Goal: Task Accomplishment & Management: Manage account settings

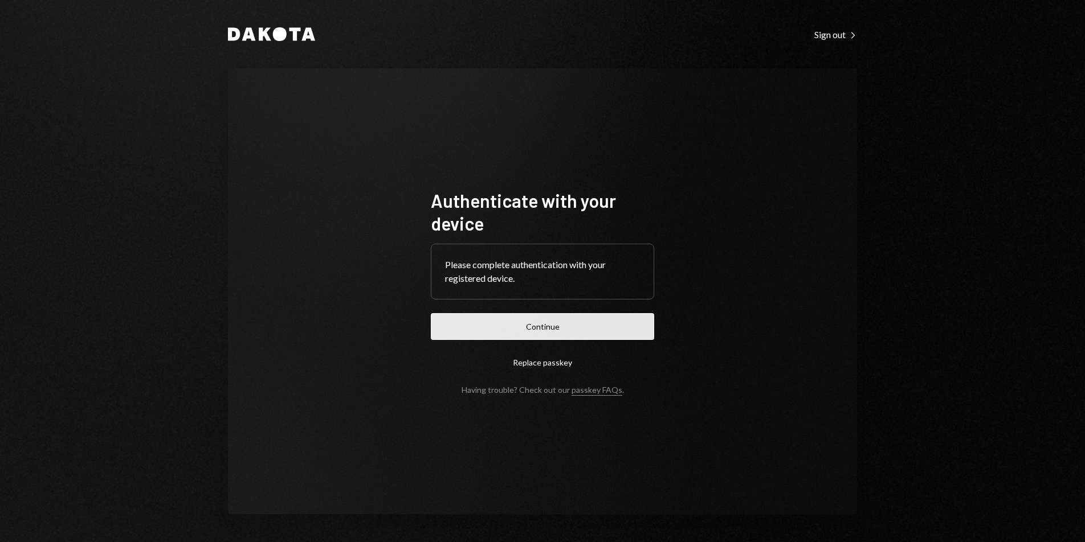
click at [607, 329] on button "Continue" at bounding box center [542, 326] width 223 height 27
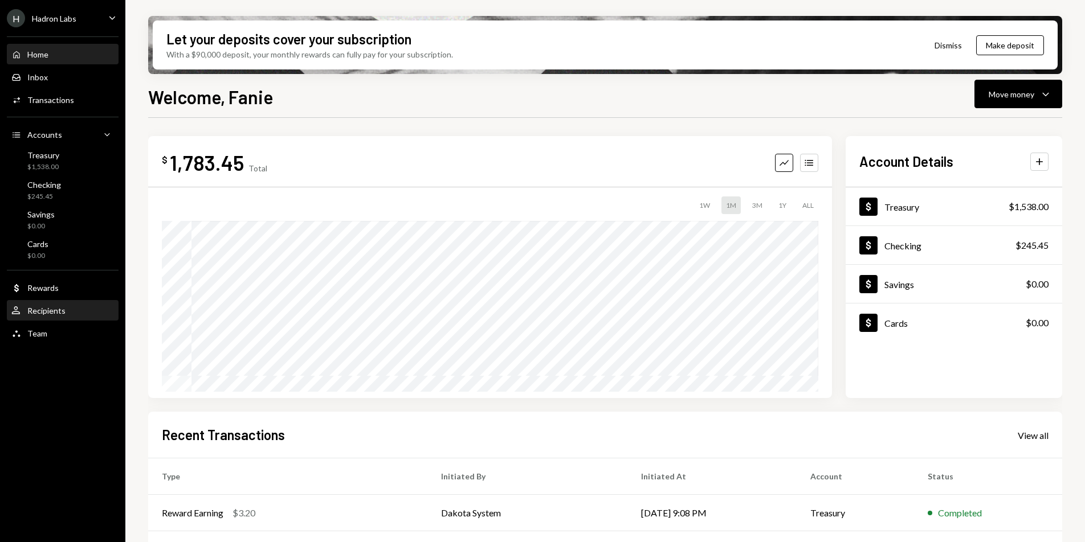
click at [62, 308] on div "Recipients" at bounding box center [46, 311] width 38 height 10
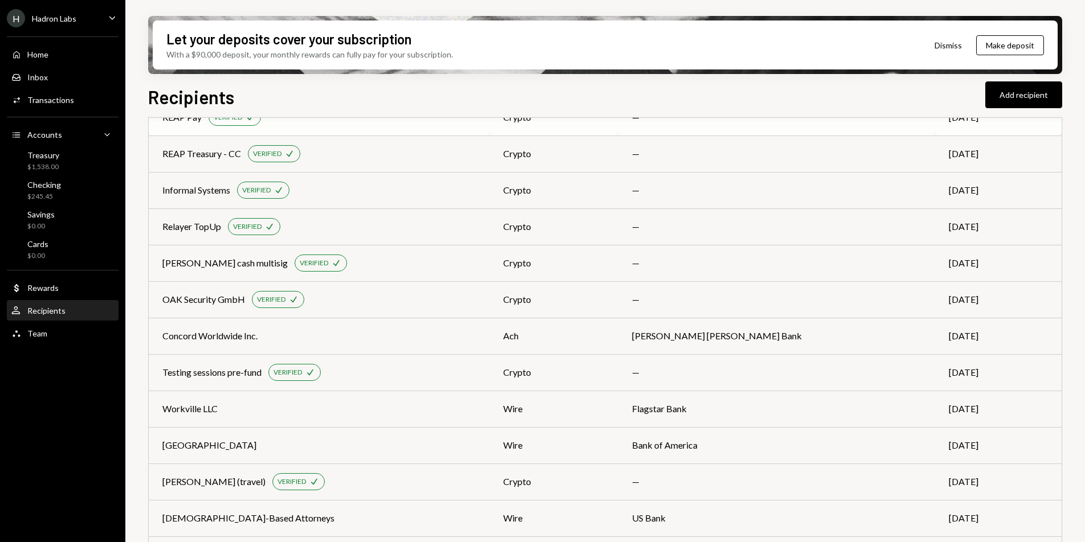
scroll to position [224, 0]
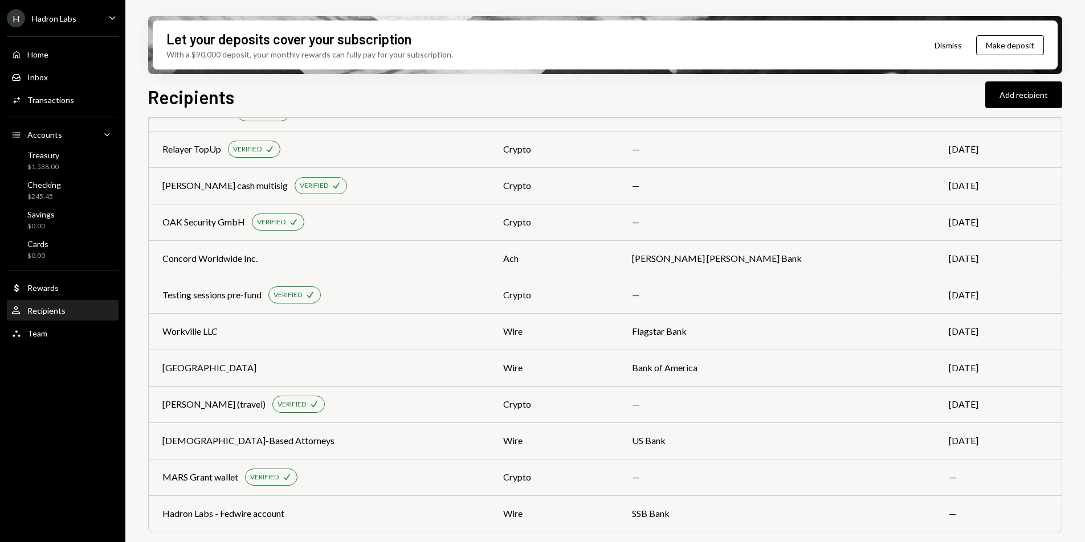
click at [85, 24] on div "H Hadron Labs Caret Down" at bounding box center [62, 18] width 125 height 18
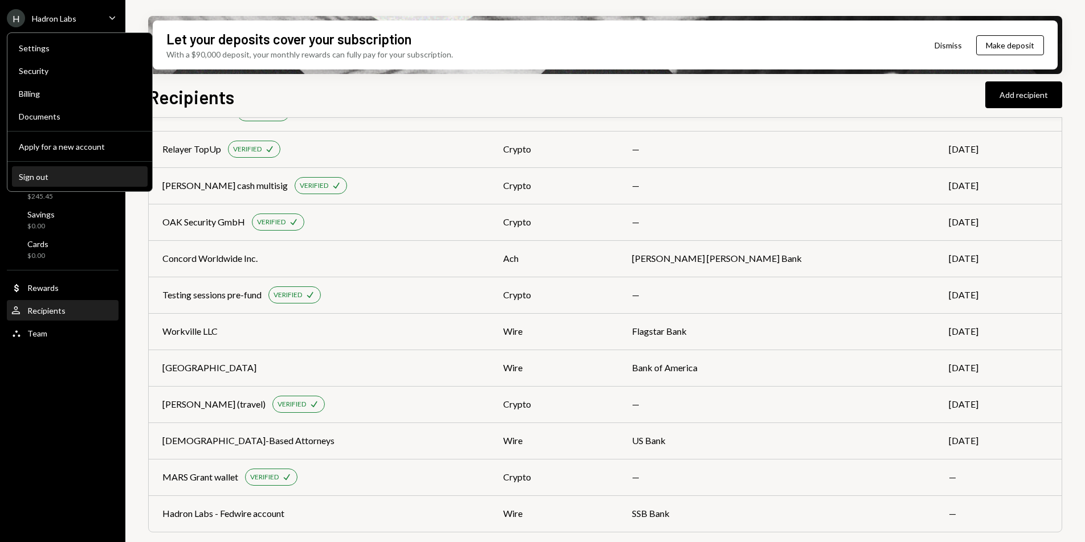
click at [67, 172] on div "Sign out" at bounding box center [80, 177] width 122 height 10
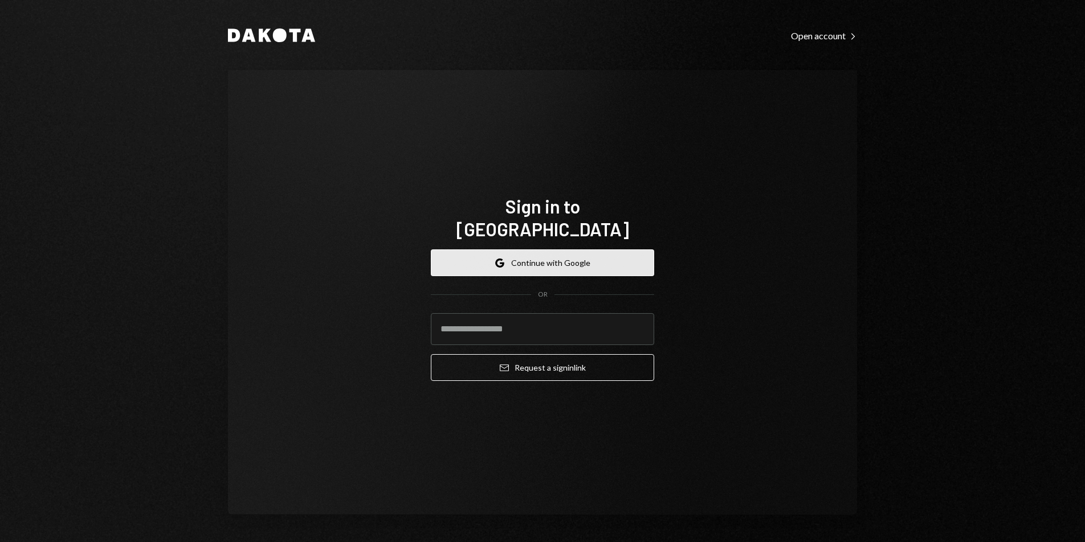
click at [539, 249] on button "Google Continue with Google" at bounding box center [542, 262] width 223 height 27
